Goal: Task Accomplishment & Management: Manage account settings

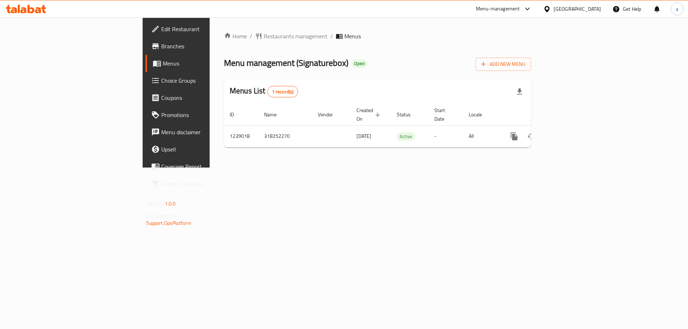
click at [570, 132] on icon "enhanced table" at bounding box center [566, 136] width 9 height 9
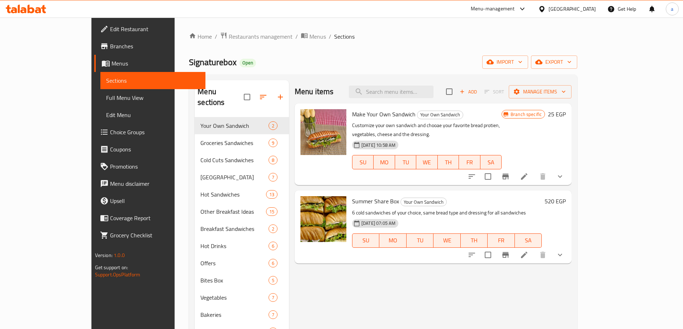
click at [110, 132] on span "Choice Groups" at bounding box center [155, 132] width 90 height 9
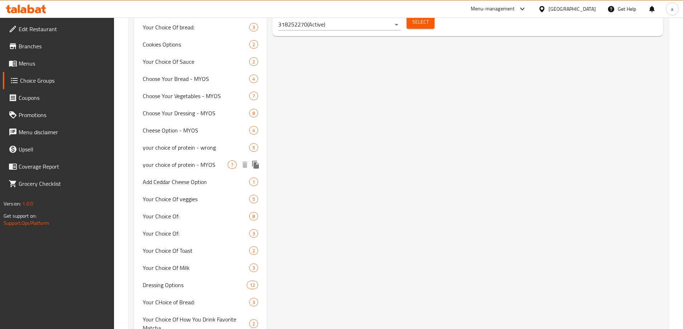
click at [216, 161] on span "your choice of protein - MYOS" at bounding box center [185, 165] width 85 height 9
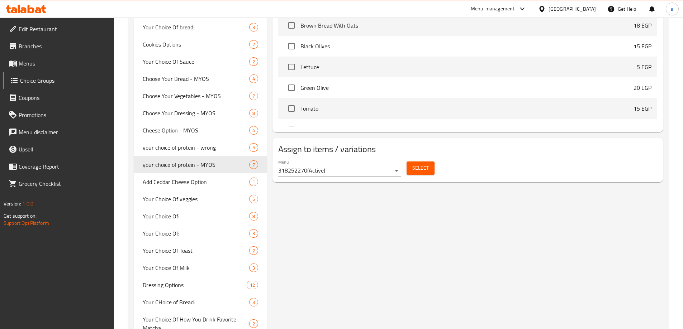
type input "your choice of protein - MYOS"
type input "اختيارك من البروتين"
type input "3"
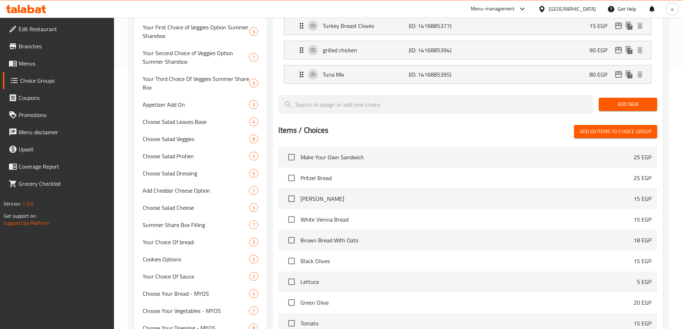
scroll to position [11, 0]
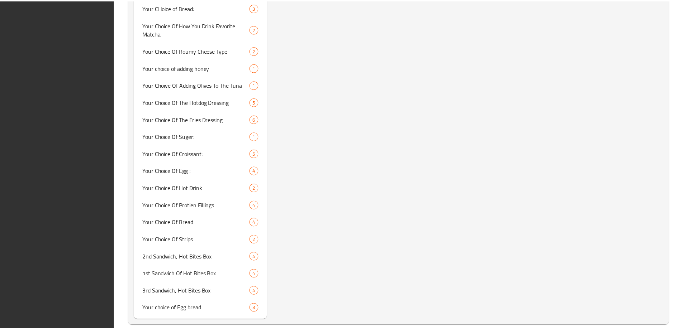
scroll to position [783, 0]
